Goal: Task Accomplishment & Management: Use online tool/utility

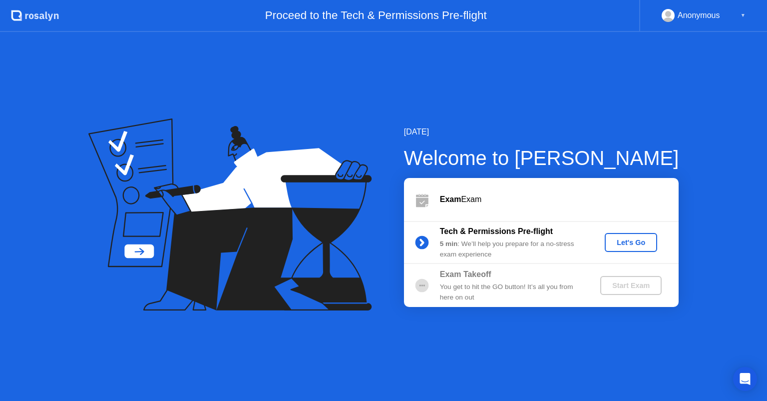
click at [634, 246] on div "Let's Go" at bounding box center [631, 242] width 44 height 8
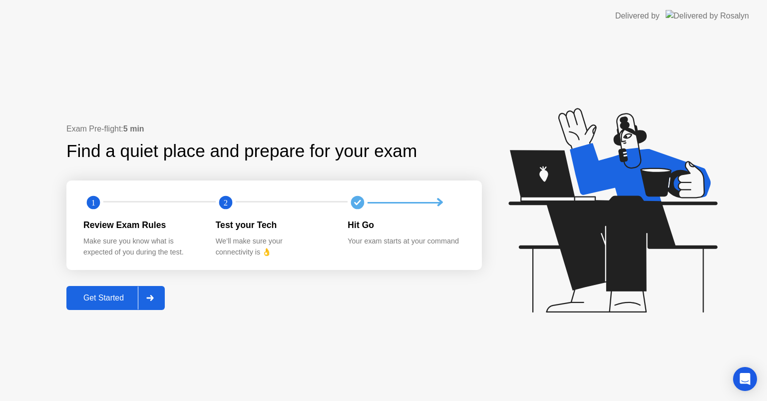
click at [111, 296] on div "Get Started" at bounding box center [103, 297] width 68 height 9
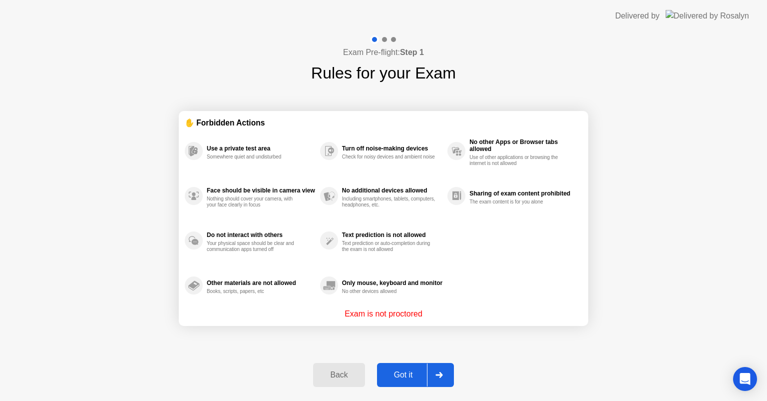
click at [413, 376] on div "Got it" at bounding box center [403, 374] width 47 height 9
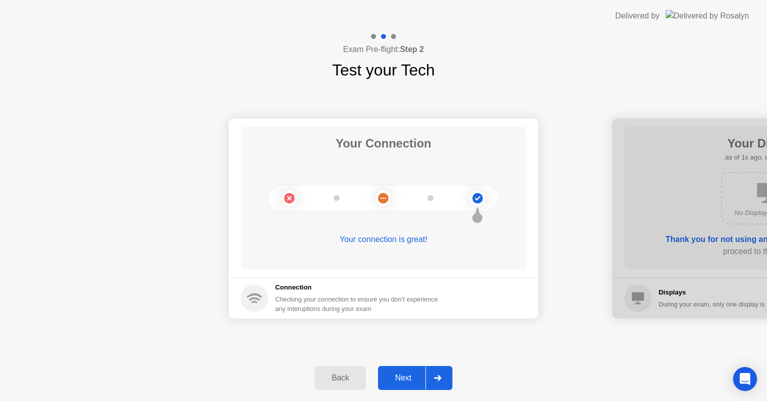
click at [409, 371] on button "Next" at bounding box center [415, 378] width 74 height 24
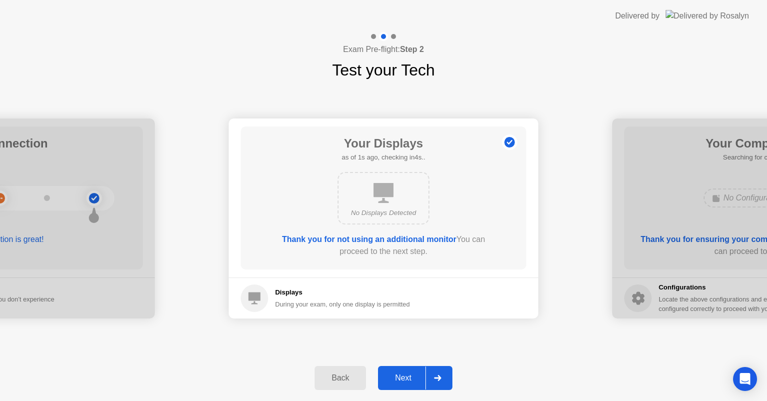
click at [406, 373] on div "Next" at bounding box center [403, 377] width 44 height 9
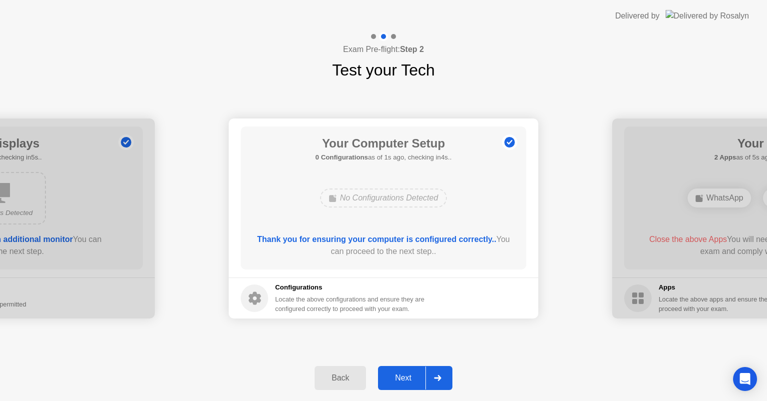
click at [403, 378] on div "Next" at bounding box center [403, 377] width 44 height 9
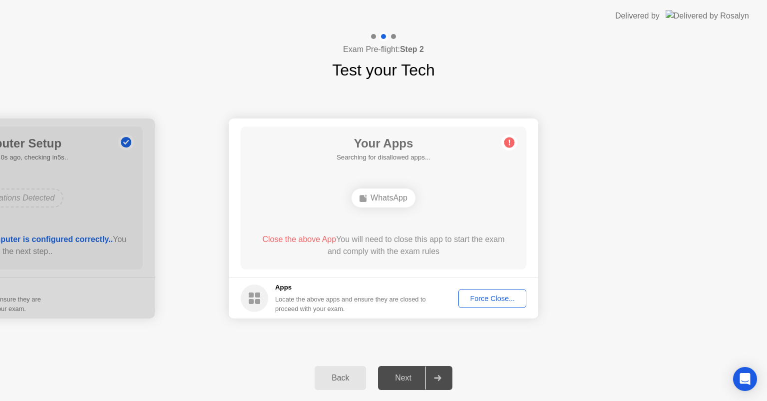
click at [495, 301] on div "Force Close..." at bounding box center [492, 298] width 61 height 8
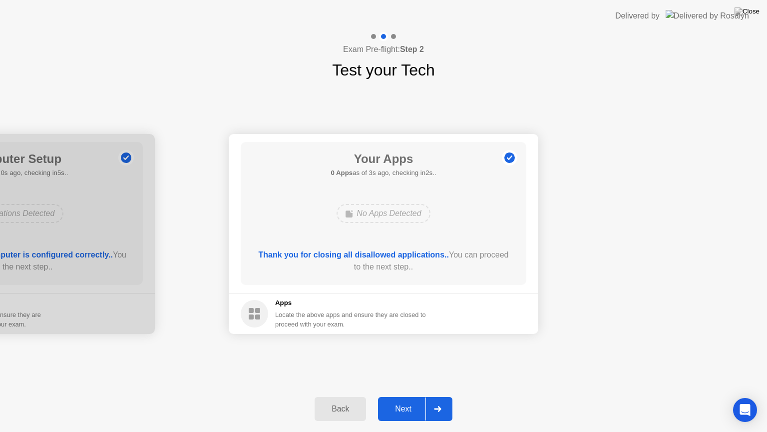
click at [403, 400] on div "Next" at bounding box center [403, 408] width 44 height 9
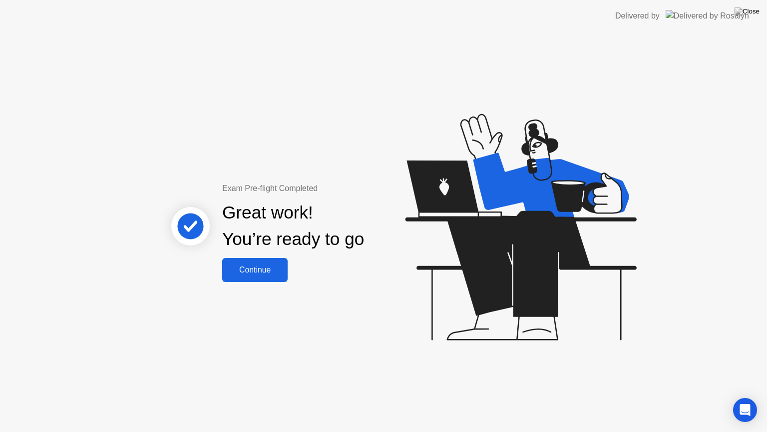
click at [253, 272] on div "Continue" at bounding box center [254, 269] width 59 height 9
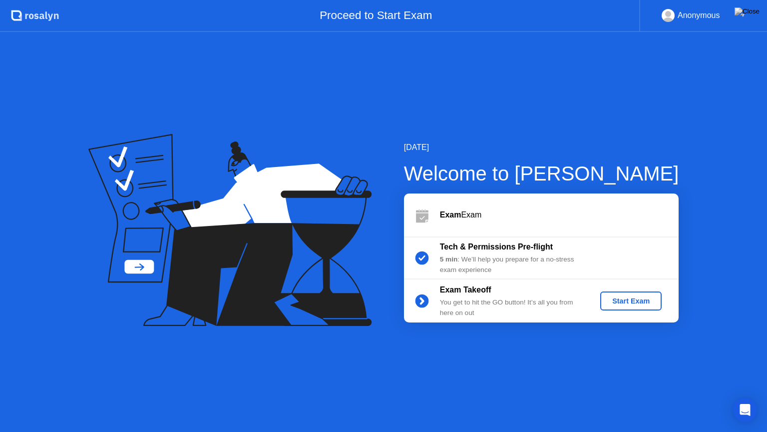
click at [632, 299] on div "Start Exam" at bounding box center [631, 301] width 53 height 8
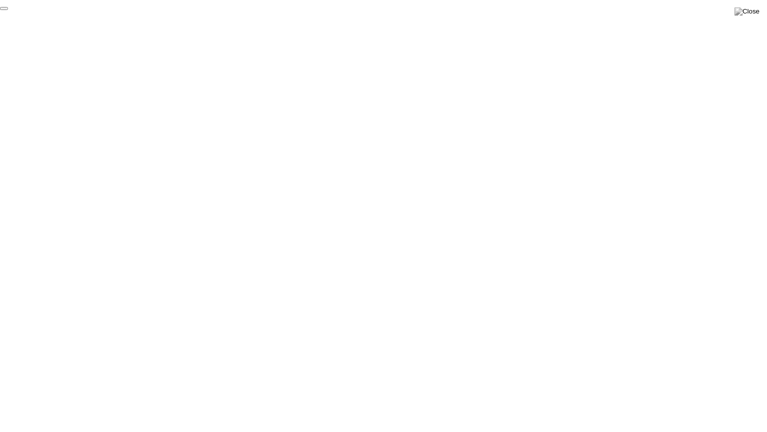
click div "End Proctoring Session"
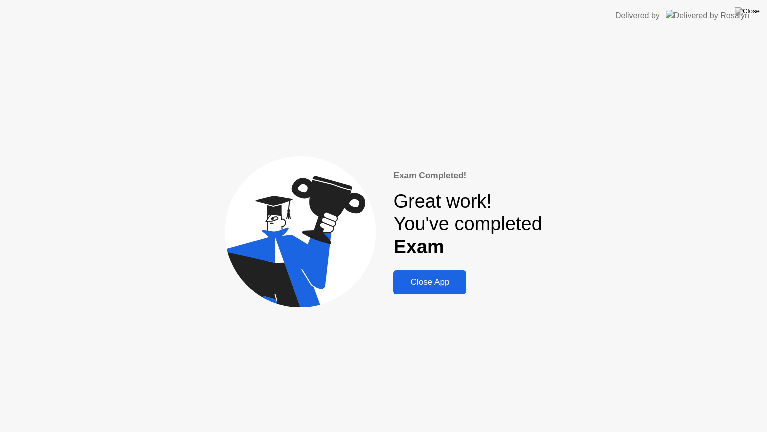
click at [426, 285] on div "Close App" at bounding box center [430, 282] width 67 height 10
